Goal: Task Accomplishment & Management: Manage account settings

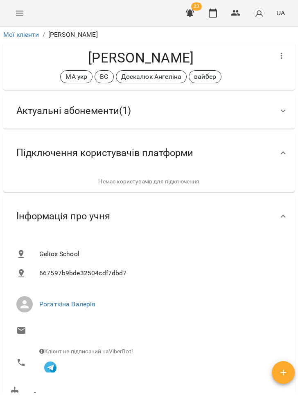
scroll to position [244, 0]
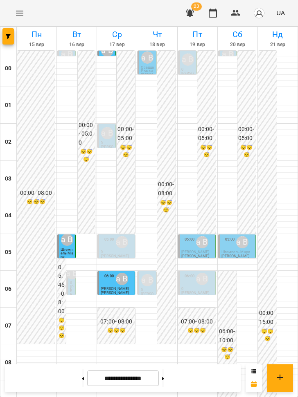
scroll to position [535, 0]
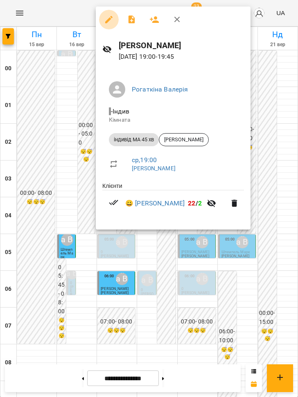
click at [105, 19] on icon "button" at bounding box center [109, 20] width 10 height 10
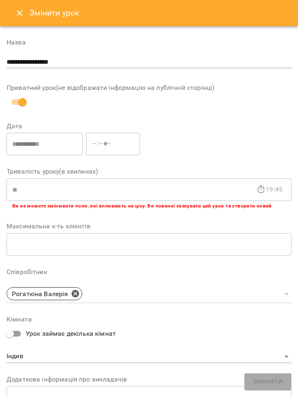
click at [17, 16] on icon "Close" at bounding box center [20, 13] width 10 height 10
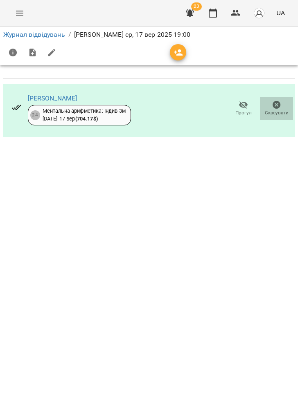
click at [280, 112] on span "Скасувати" at bounding box center [276, 113] width 24 height 7
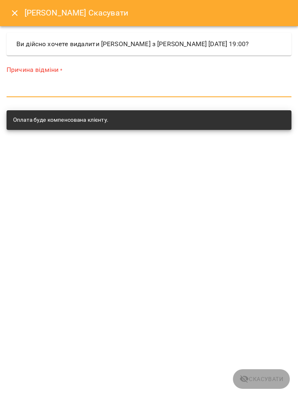
click at [219, 94] on textarea at bounding box center [149, 91] width 284 height 8
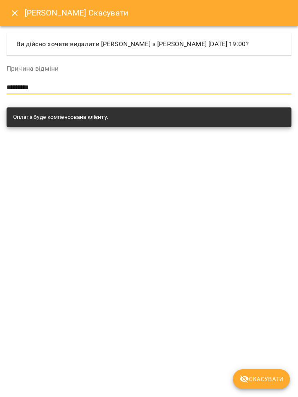
type textarea "*********"
click at [267, 377] on span "Скасувати" at bounding box center [261, 379] width 44 height 10
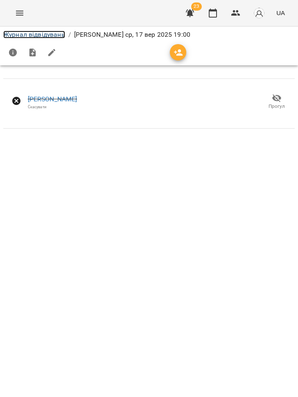
click at [45, 34] on link "Журнал відвідувань" at bounding box center [34, 35] width 62 height 8
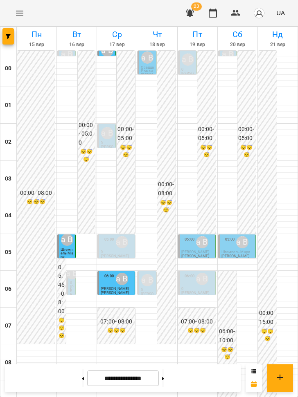
scroll to position [265, 0]
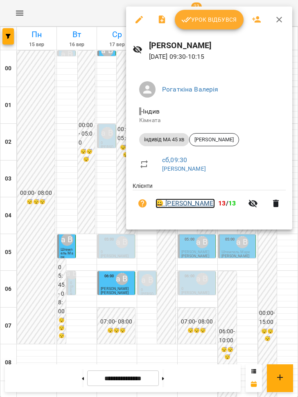
click at [195, 200] on link "😀 [PERSON_NAME]" at bounding box center [184, 204] width 59 height 10
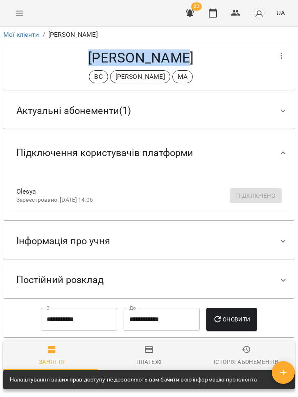
drag, startPoint x: 92, startPoint y: 52, endPoint x: 201, endPoint y: 60, distance: 109.4
click at [201, 60] on h4 "[PERSON_NAME]" at bounding box center [141, 57] width 262 height 17
copy h4 "[PERSON_NAME]"
click at [122, 112] on span "Актуальні абонементи ( 1 )" at bounding box center [73, 111] width 114 height 13
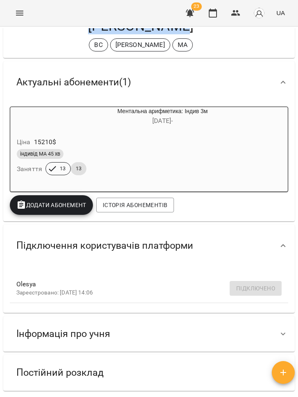
scroll to position [137, 0]
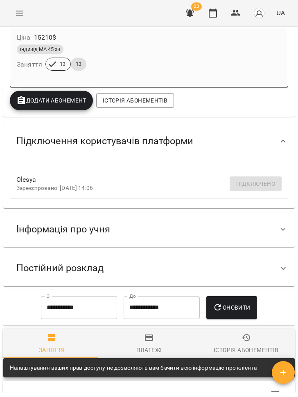
click at [93, 231] on span "Інформація про учня" at bounding box center [63, 229] width 94 height 13
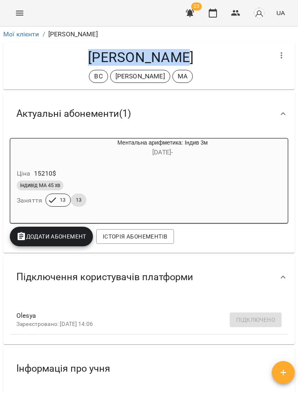
scroll to position [0, 0]
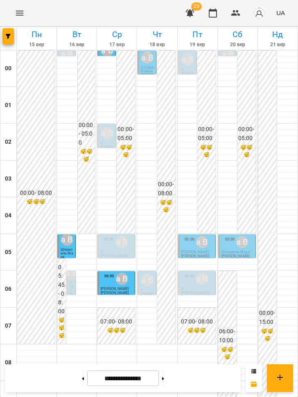
scroll to position [204, 0]
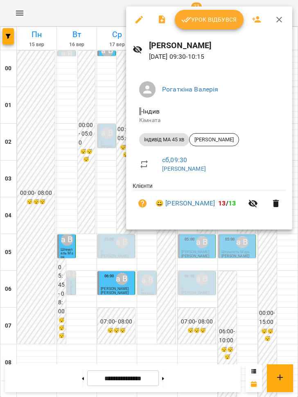
click at [112, 170] on div at bounding box center [149, 198] width 298 height 397
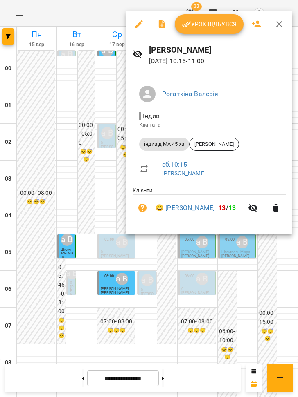
click at [54, 78] on div at bounding box center [149, 198] width 298 height 397
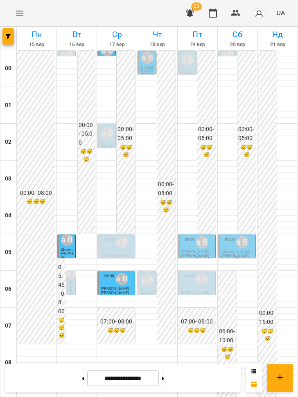
scroll to position [517, 0]
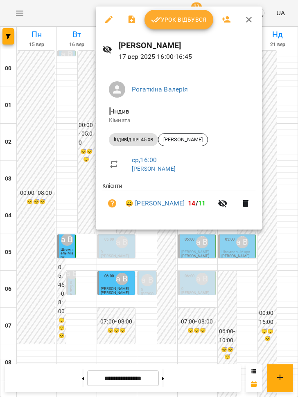
click at [188, 26] on button "Урок відбувся" at bounding box center [178, 20] width 69 height 20
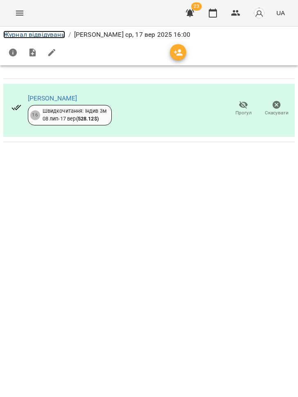
click at [34, 33] on link "Журнал відвідувань" at bounding box center [34, 35] width 62 height 8
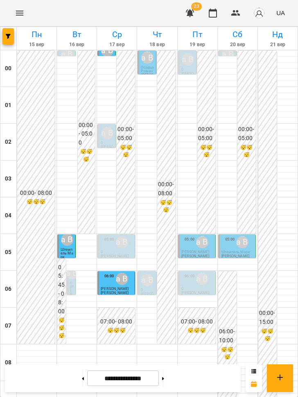
scroll to position [531, 0]
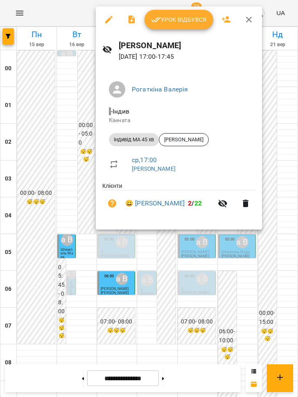
click at [276, 119] on div at bounding box center [149, 198] width 298 height 397
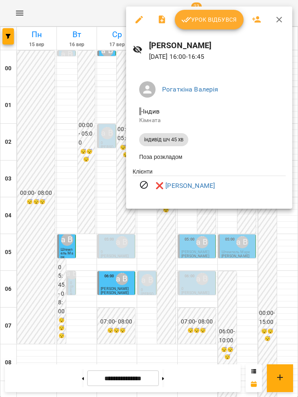
click at [268, 239] on div at bounding box center [149, 198] width 298 height 397
